Goal: Transaction & Acquisition: Book appointment/travel/reservation

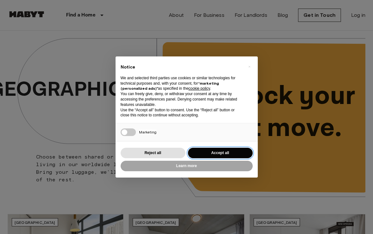
click at [226, 153] on button "Accept all" at bounding box center [220, 153] width 65 height 10
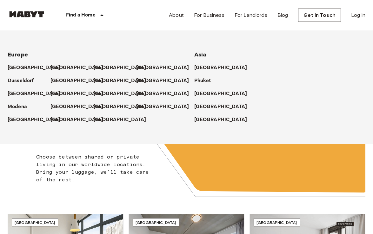
click at [98, 17] on icon at bounding box center [102, 15] width 8 height 8
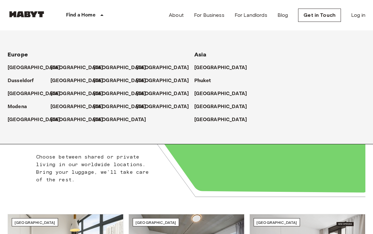
click at [258, 169] on div "Unlock your next move." at bounding box center [275, 112] width 179 height 176
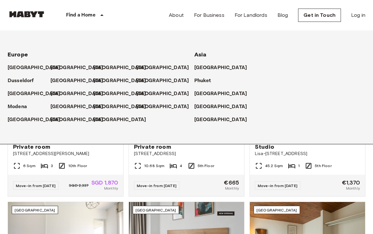
scroll to position [160, 0]
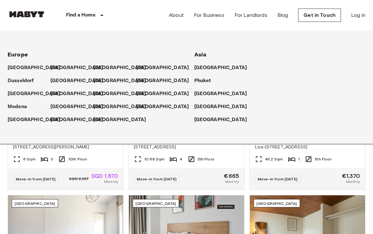
click at [248, 156] on div "Berlin Studio Lisa-Fittko-Straße 5 45.2 Sqm 1 5th Floor Move-in from 04 Dec 25 …" at bounding box center [304, 119] width 121 height 141
click at [248, 186] on div "Berlin Studio Lisa-Fittko-Straße 5 45.2 Sqm 1 5th Floor Move-in from 04 Dec 25 …" at bounding box center [304, 119] width 121 height 141
click at [211, 105] on p "[GEOGRAPHIC_DATA]" at bounding box center [221, 107] width 53 height 8
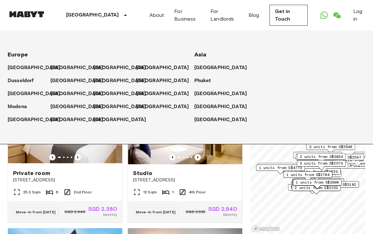
click at [124, 15] on icon at bounding box center [125, 15] width 3 height 2
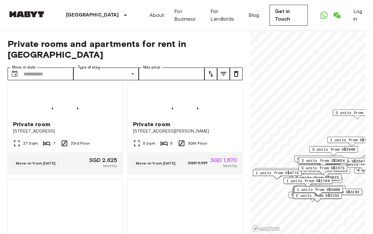
scroll to position [492, 0]
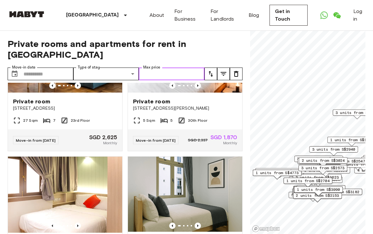
click at [194, 68] on input "Max price" at bounding box center [172, 74] width 66 height 13
click at [209, 70] on icon "tune" at bounding box center [211, 74] width 8 height 8
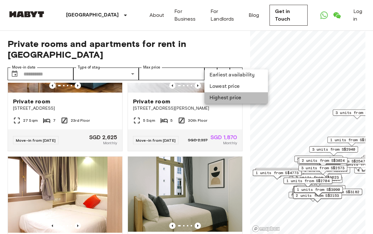
click at [226, 102] on li "Highest price" at bounding box center [235, 97] width 63 height 11
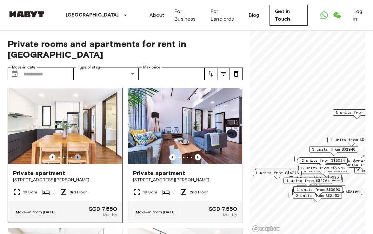
click at [77, 154] on icon "Previous image" at bounding box center [78, 157] width 6 height 6
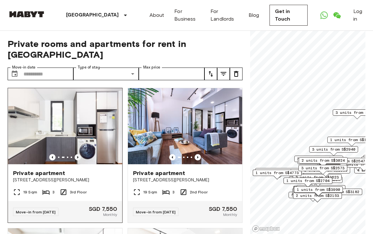
click at [77, 154] on icon "Previous image" at bounding box center [78, 157] width 6 height 6
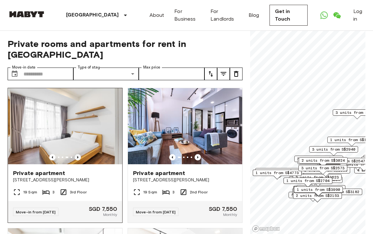
click at [77, 154] on icon "Previous image" at bounding box center [78, 157] width 6 height 6
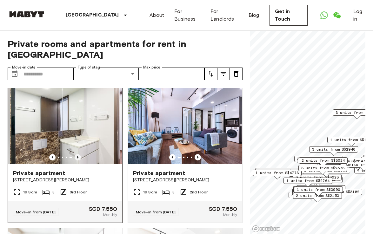
click at [77, 154] on icon "Previous image" at bounding box center [78, 157] width 6 height 6
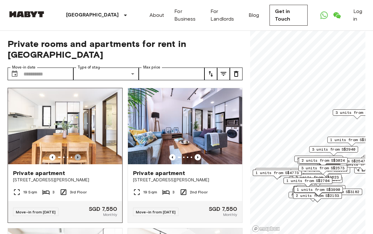
click at [77, 154] on icon "Previous image" at bounding box center [78, 157] width 6 height 6
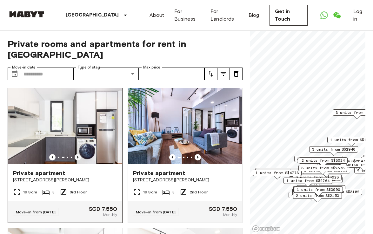
click at [78, 154] on icon "Previous image" at bounding box center [78, 157] width 6 height 6
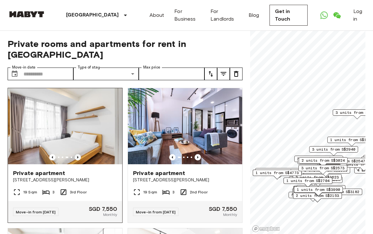
click at [78, 154] on icon "Previous image" at bounding box center [78, 157] width 6 height 6
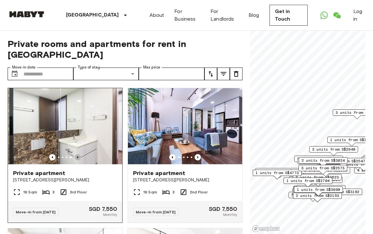
click at [78, 154] on icon "Previous image" at bounding box center [78, 157] width 6 height 6
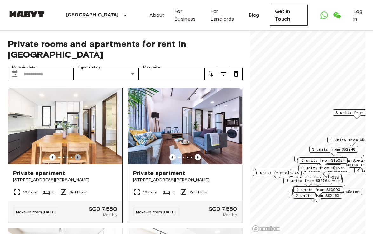
click at [78, 154] on icon "Previous image" at bounding box center [78, 157] width 6 height 6
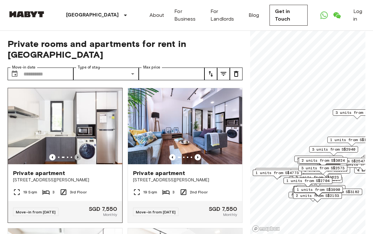
click at [78, 154] on icon "Previous image" at bounding box center [78, 157] width 6 height 6
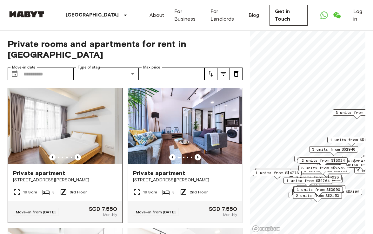
click at [56, 113] on img at bounding box center [65, 126] width 114 height 76
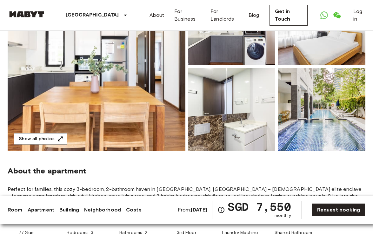
scroll to position [52, 0]
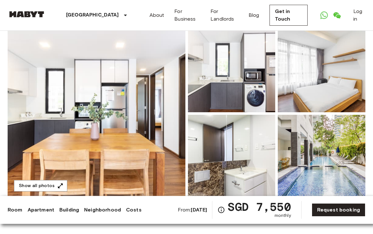
click at [326, 160] on img at bounding box center [322, 156] width 88 height 83
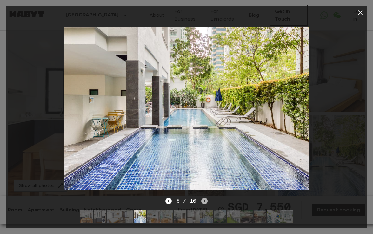
click at [202, 203] on icon "Next image" at bounding box center [204, 201] width 6 height 6
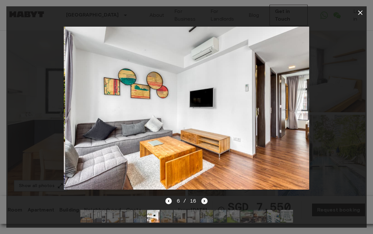
click at [202, 203] on icon "Next image" at bounding box center [204, 201] width 6 height 6
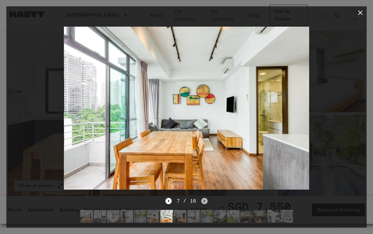
click at [202, 203] on icon "Next image" at bounding box center [204, 201] width 6 height 6
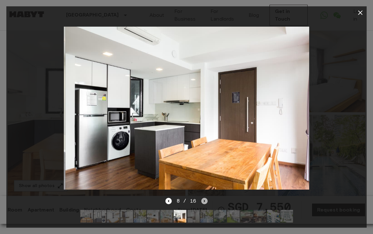
click at [202, 203] on icon "Next image" at bounding box center [204, 201] width 6 height 6
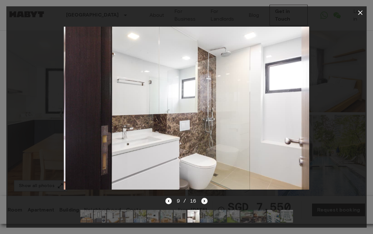
click at [202, 203] on icon "Next image" at bounding box center [204, 201] width 6 height 6
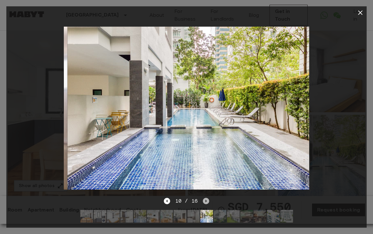
click at [203, 203] on icon "Next image" at bounding box center [206, 201] width 6 height 6
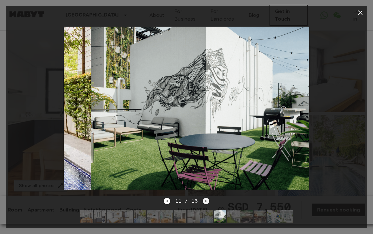
click at [203, 203] on icon "Next image" at bounding box center [206, 201] width 6 height 6
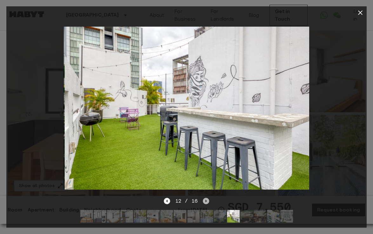
click at [203, 203] on icon "Next image" at bounding box center [206, 201] width 6 height 6
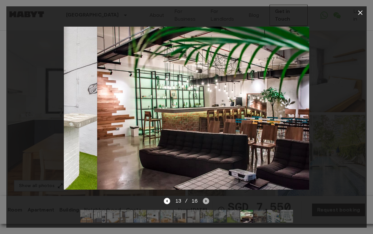
click at [203, 203] on icon "Next image" at bounding box center [206, 201] width 6 height 6
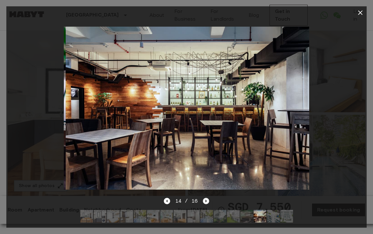
click at [203, 203] on icon "Next image" at bounding box center [206, 201] width 6 height 6
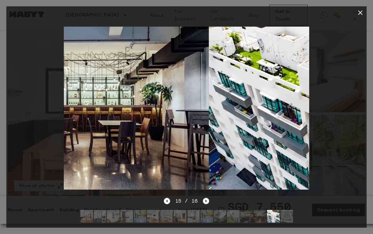
click at [203, 203] on icon "Next image" at bounding box center [206, 201] width 6 height 6
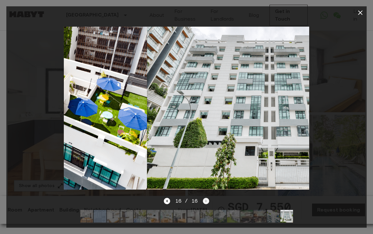
click at [202, 203] on div "16 / 16" at bounding box center [186, 201] width 45 height 8
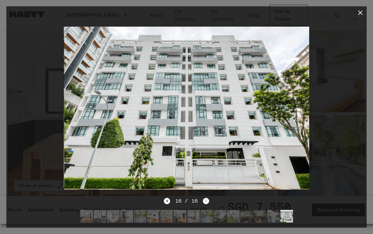
click at [202, 203] on div "16 / 16" at bounding box center [186, 201] width 45 height 8
click at [170, 201] on icon "Previous image" at bounding box center [167, 201] width 6 height 6
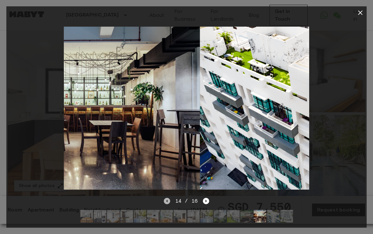
click at [170, 201] on icon "Previous image" at bounding box center [167, 201] width 6 height 6
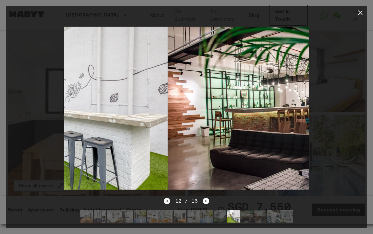
click at [170, 201] on icon "Previous image" at bounding box center [167, 201] width 6 height 6
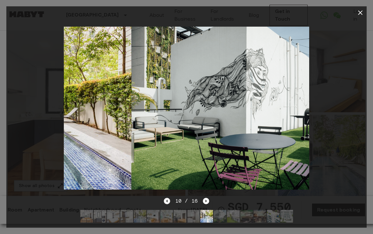
click at [170, 201] on icon "Previous image" at bounding box center [167, 201] width 6 height 6
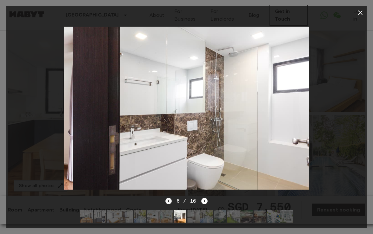
click at [170, 201] on icon "Previous image" at bounding box center [168, 201] width 6 height 6
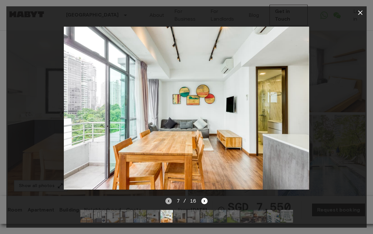
click at [170, 201] on icon "Previous image" at bounding box center [168, 201] width 6 height 6
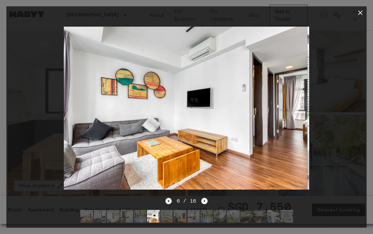
click at [170, 201] on icon "Previous image" at bounding box center [168, 201] width 6 height 6
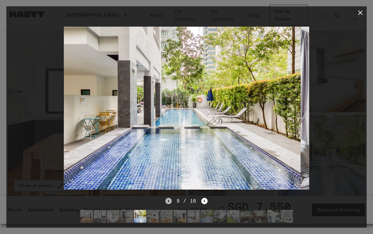
click at [170, 201] on icon "Previous image" at bounding box center [168, 201] width 6 height 6
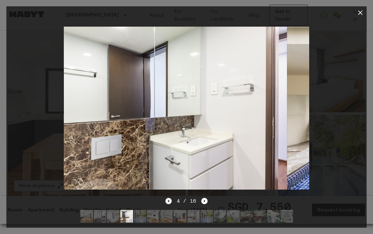
click at [170, 201] on icon "Previous image" at bounding box center [168, 201] width 6 height 6
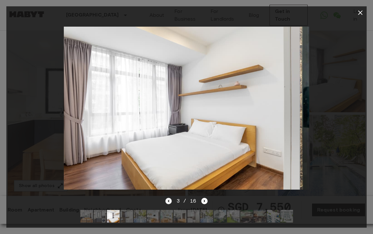
click at [170, 201] on icon "Previous image" at bounding box center [168, 201] width 6 height 6
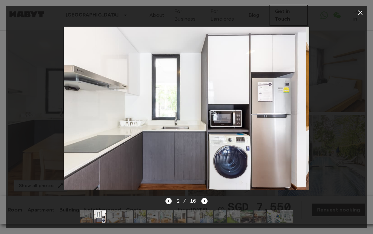
click at [170, 201] on icon "Previous image" at bounding box center [168, 201] width 6 height 6
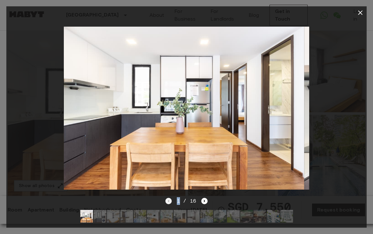
click at [170, 201] on div "1 / 16" at bounding box center [186, 201] width 42 height 8
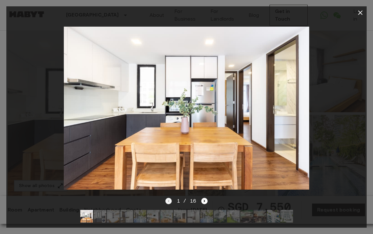
click at [170, 201] on div "1 / 16" at bounding box center [186, 201] width 42 height 8
click at [359, 14] on icon "button" at bounding box center [360, 12] width 4 height 4
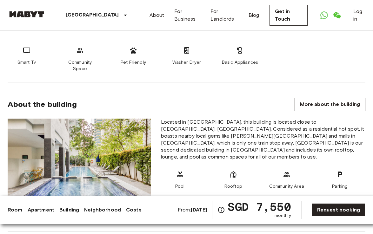
scroll to position [341, 0]
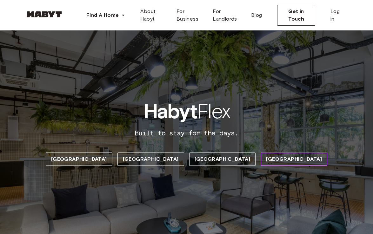
click at [266, 161] on span "[GEOGRAPHIC_DATA]" at bounding box center [294, 159] width 56 height 8
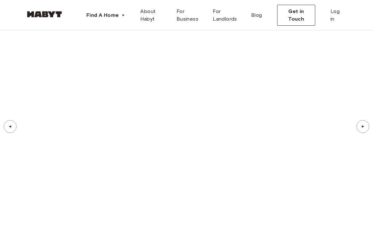
scroll to position [3530, 0]
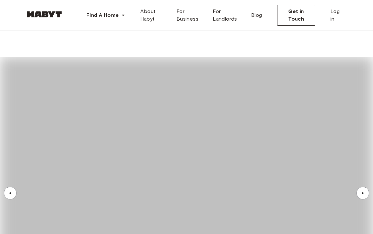
scroll to position [2947, 0]
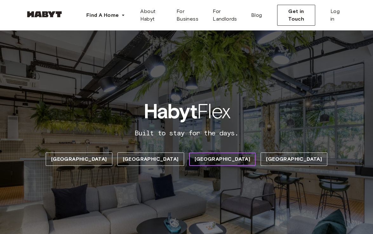
click at [205, 162] on span "[GEOGRAPHIC_DATA]" at bounding box center [222, 159] width 56 height 8
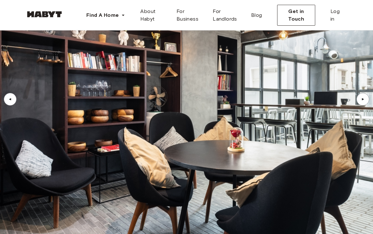
scroll to position [3099, 0]
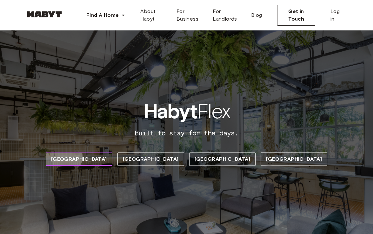
click at [107, 156] on span "[GEOGRAPHIC_DATA]" at bounding box center [79, 159] width 56 height 8
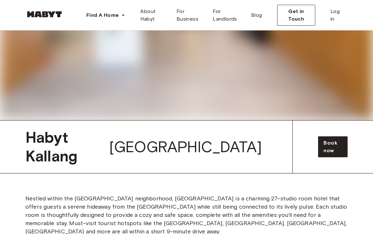
scroll to position [1857, 0]
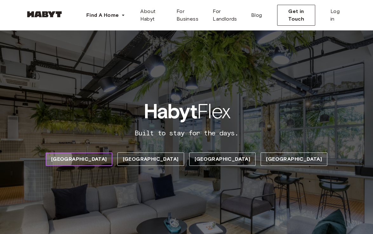
click at [107, 159] on span "[GEOGRAPHIC_DATA]" at bounding box center [79, 159] width 56 height 8
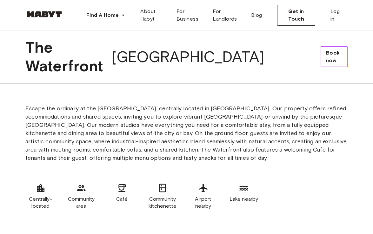
click at [331, 53] on link "Book now" at bounding box center [333, 56] width 27 height 21
